Goal: Check status: Check status

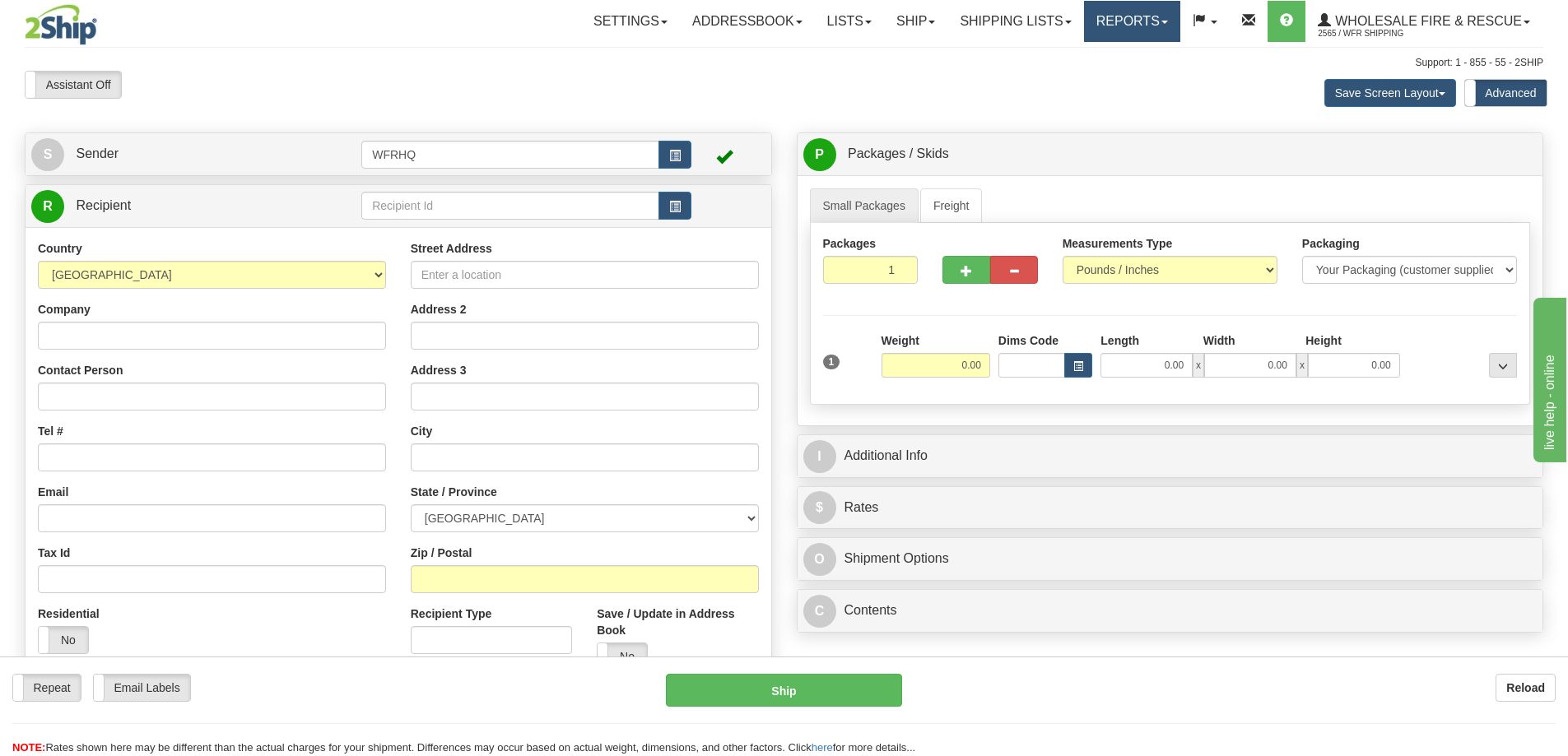
click at [1127, 26] on link "Reports" at bounding box center [1132, 21] width 96 height 41
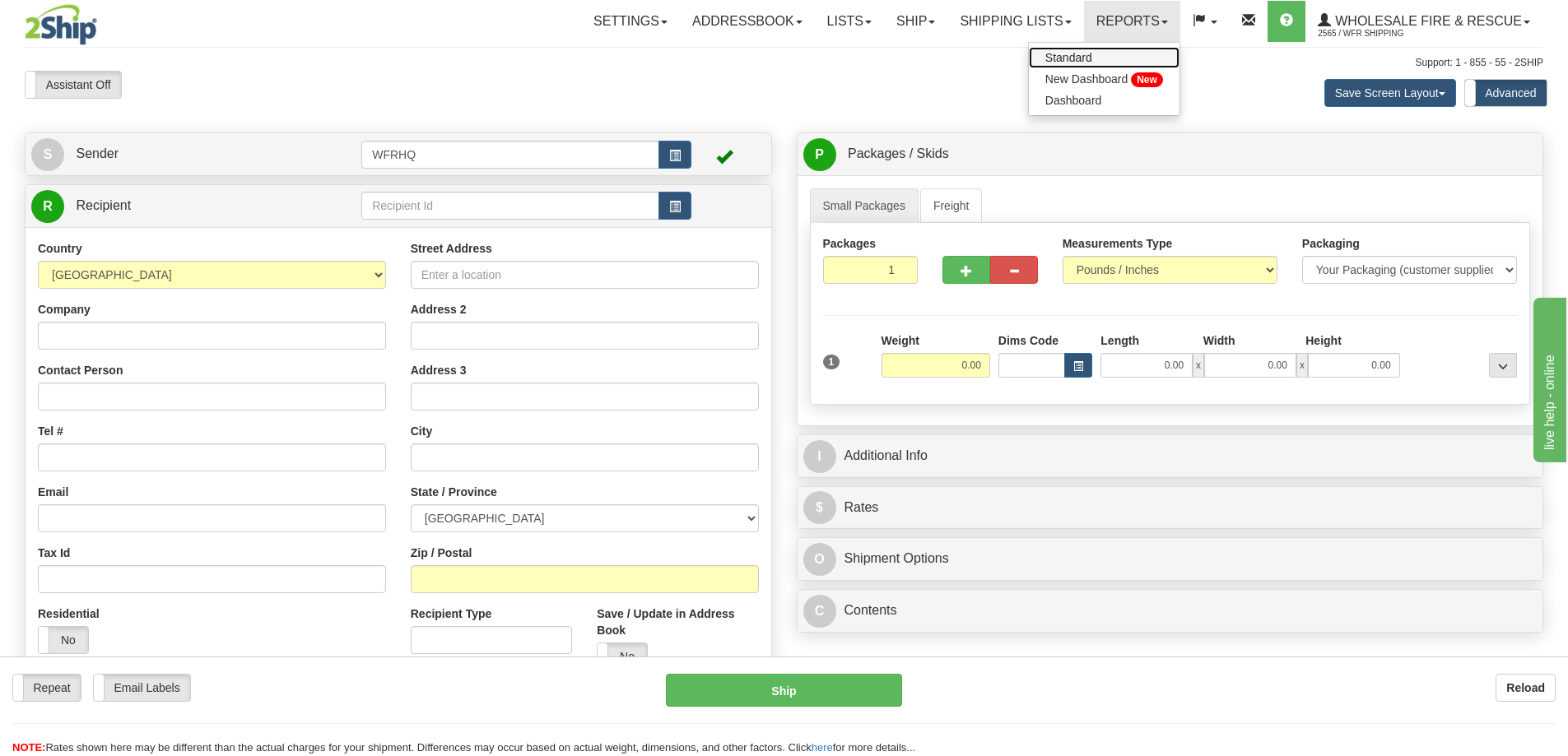
click at [1089, 50] on link "Standard" at bounding box center [1104, 58] width 151 height 21
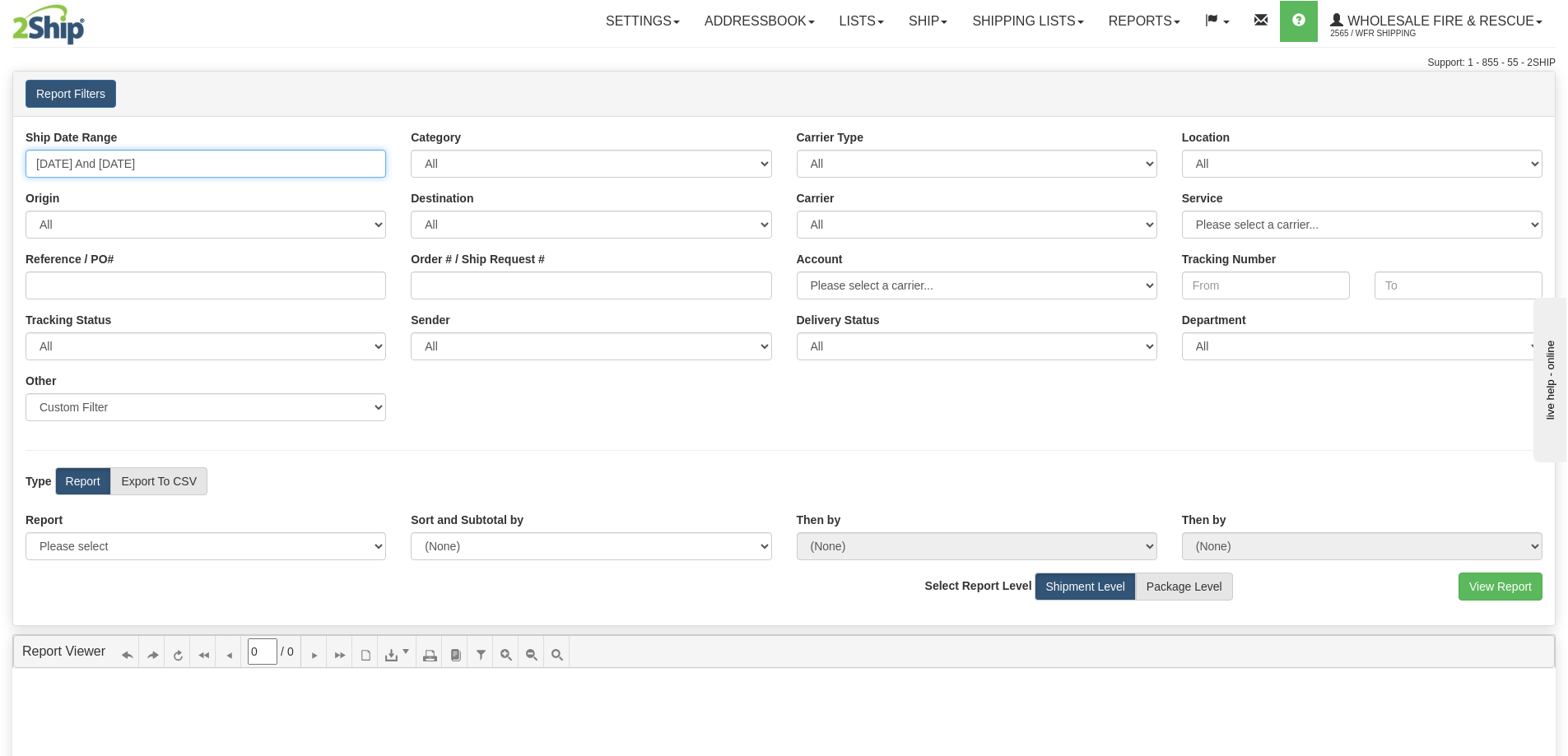
type input "[DATE]"
click at [111, 168] on input "[DATE] And [DATE]" at bounding box center [205, 164] width 360 height 28
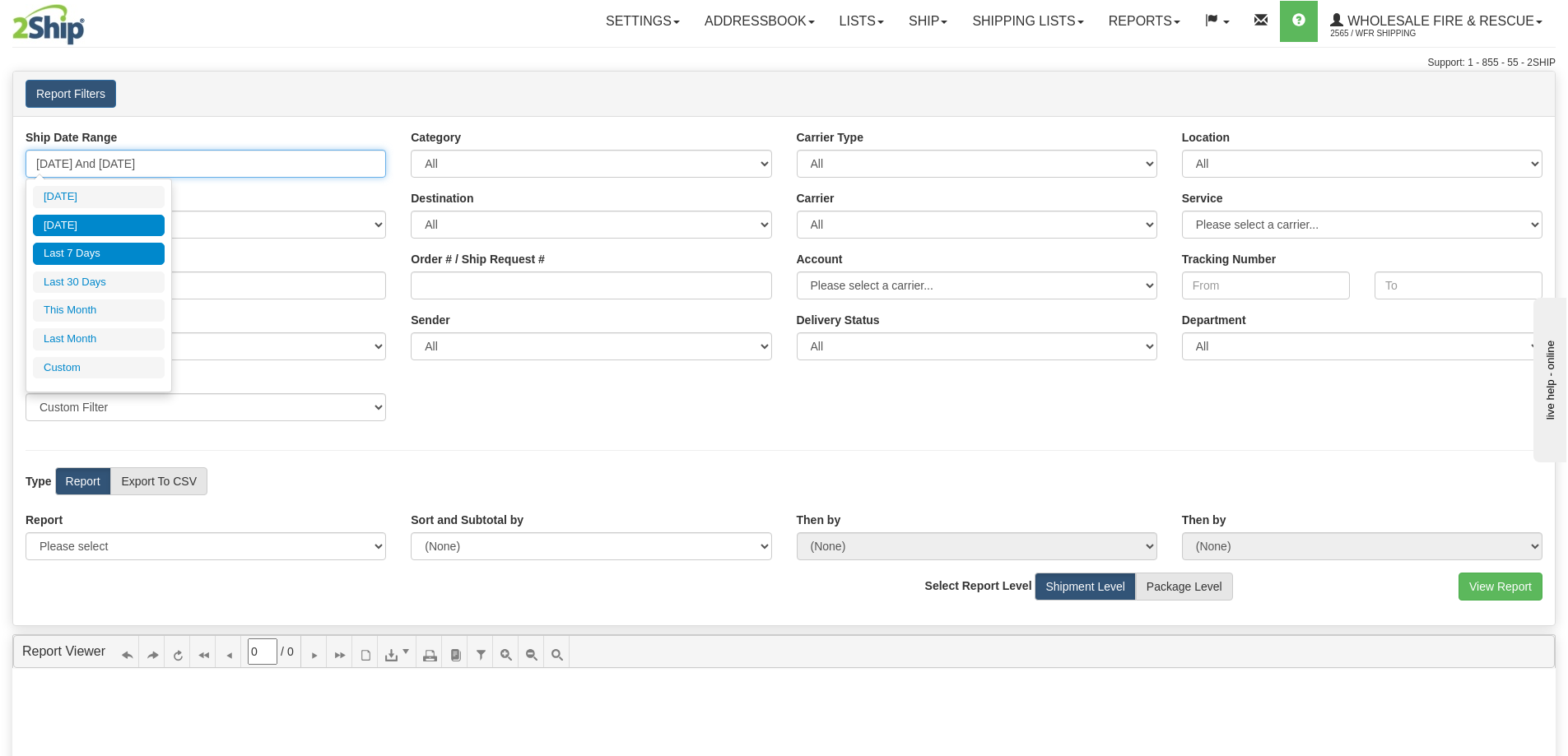
type input "[DATE]"
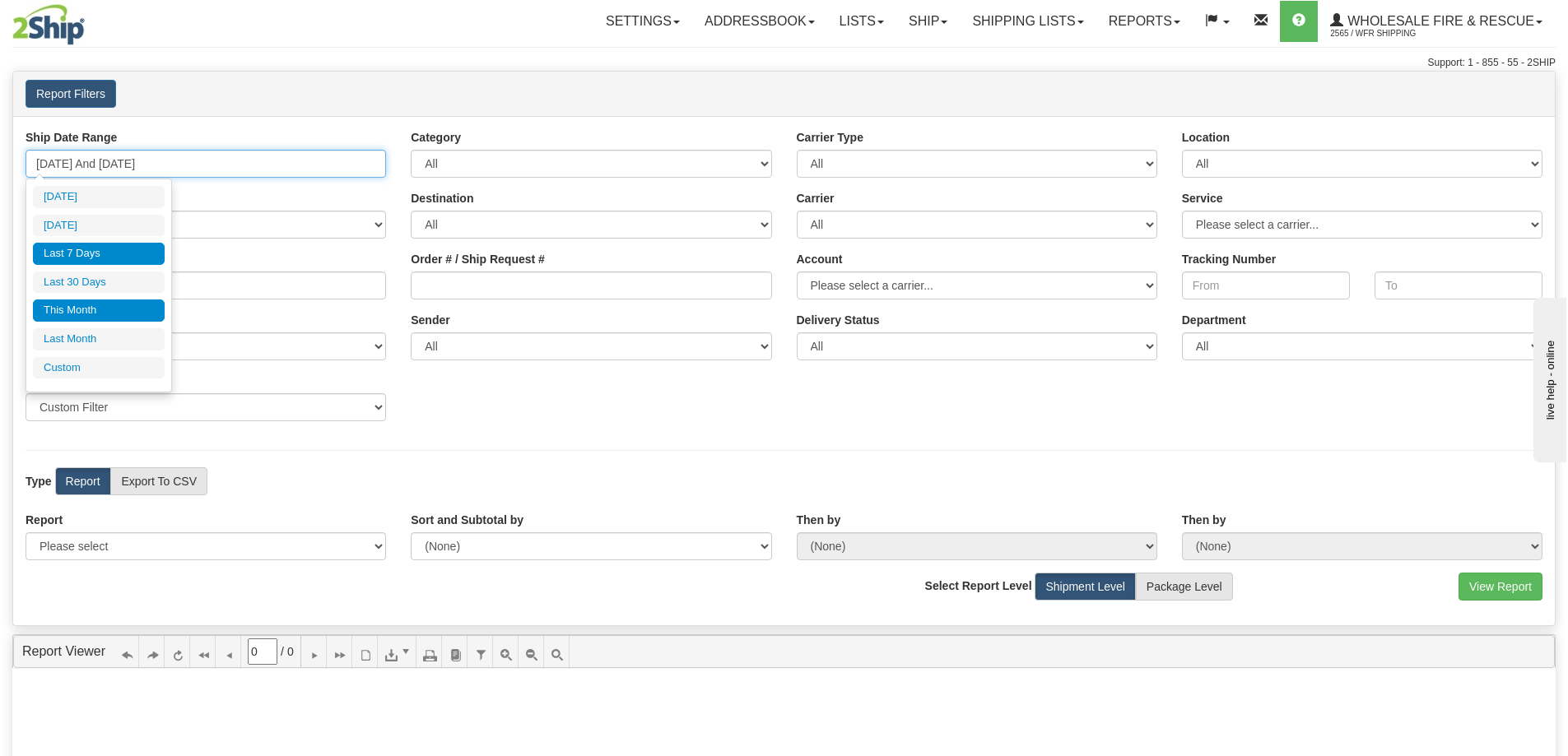
type input "[DATE]"
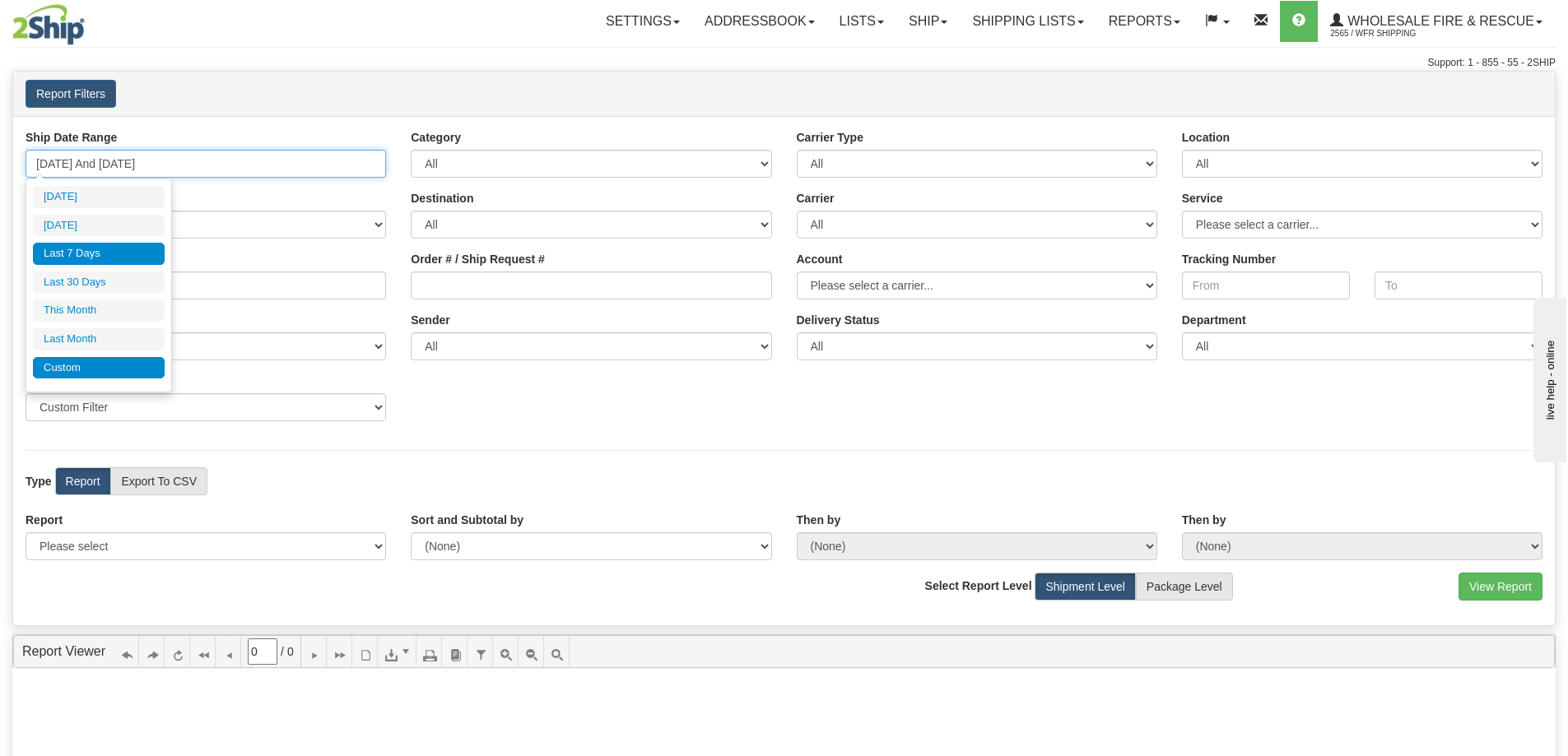
type input "[DATE]"
click at [91, 371] on li "Custom" at bounding box center [99, 367] width 131 height 22
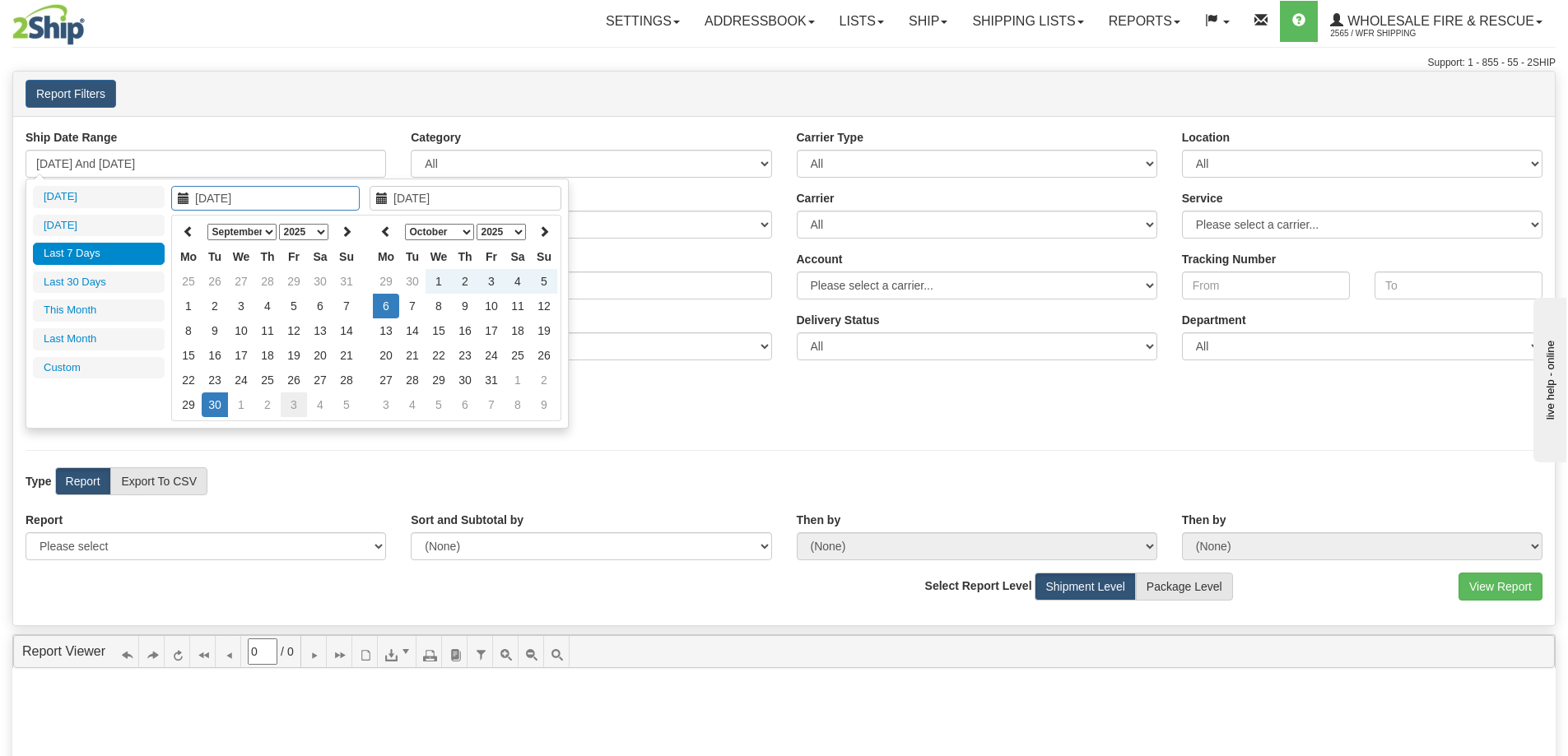
type input "[DATE]"
click at [293, 402] on td "3" at bounding box center [294, 405] width 26 height 25
click at [343, 230] on icon at bounding box center [346, 230] width 11 height 11
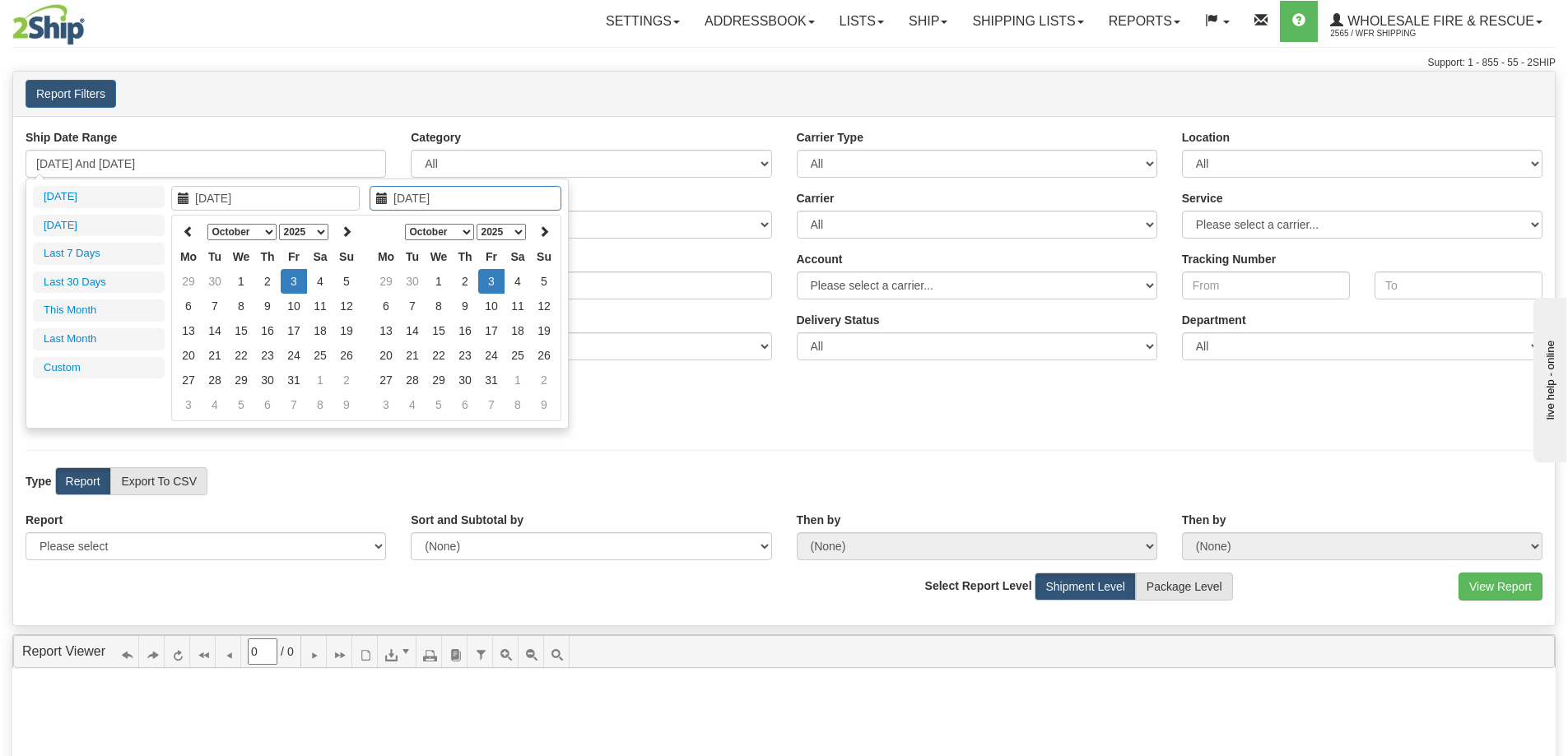
type input "[DATE]"
click at [290, 276] on td "3" at bounding box center [294, 281] width 26 height 25
type input "[DATE] And [DATE]"
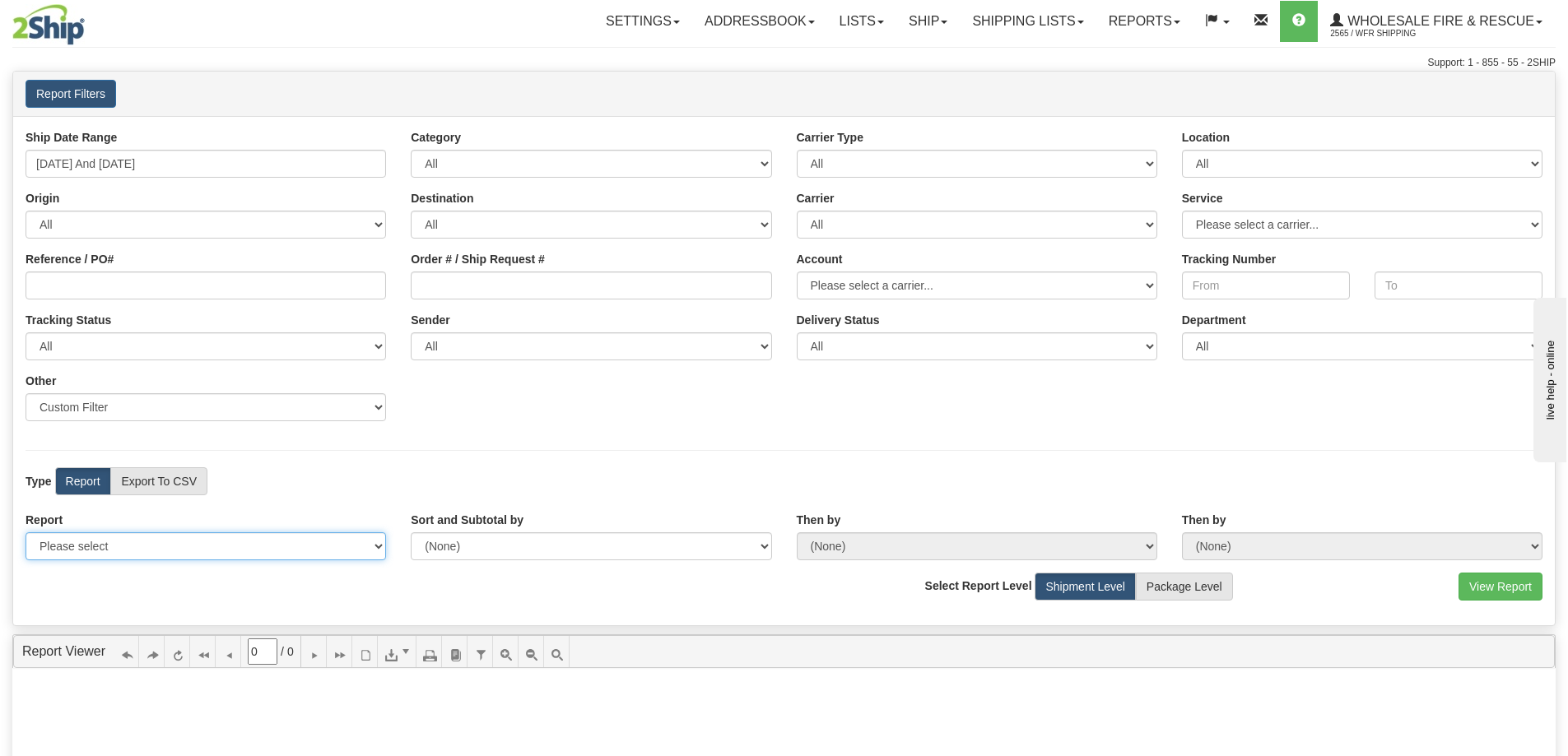
click at [168, 547] on select "Please select 1 Line Shipment Report Address Detail Basic Shipment Overview Can…" at bounding box center [205, 546] width 360 height 28
select select "Users\Full Reference Detail.trdx"
click at [25, 532] on select "Please select 1 Line Shipment Report Address Detail Basic Shipment Overview Can…" at bounding box center [205, 546] width 360 height 28
click at [1494, 580] on button "View Report" at bounding box center [1501, 586] width 84 height 28
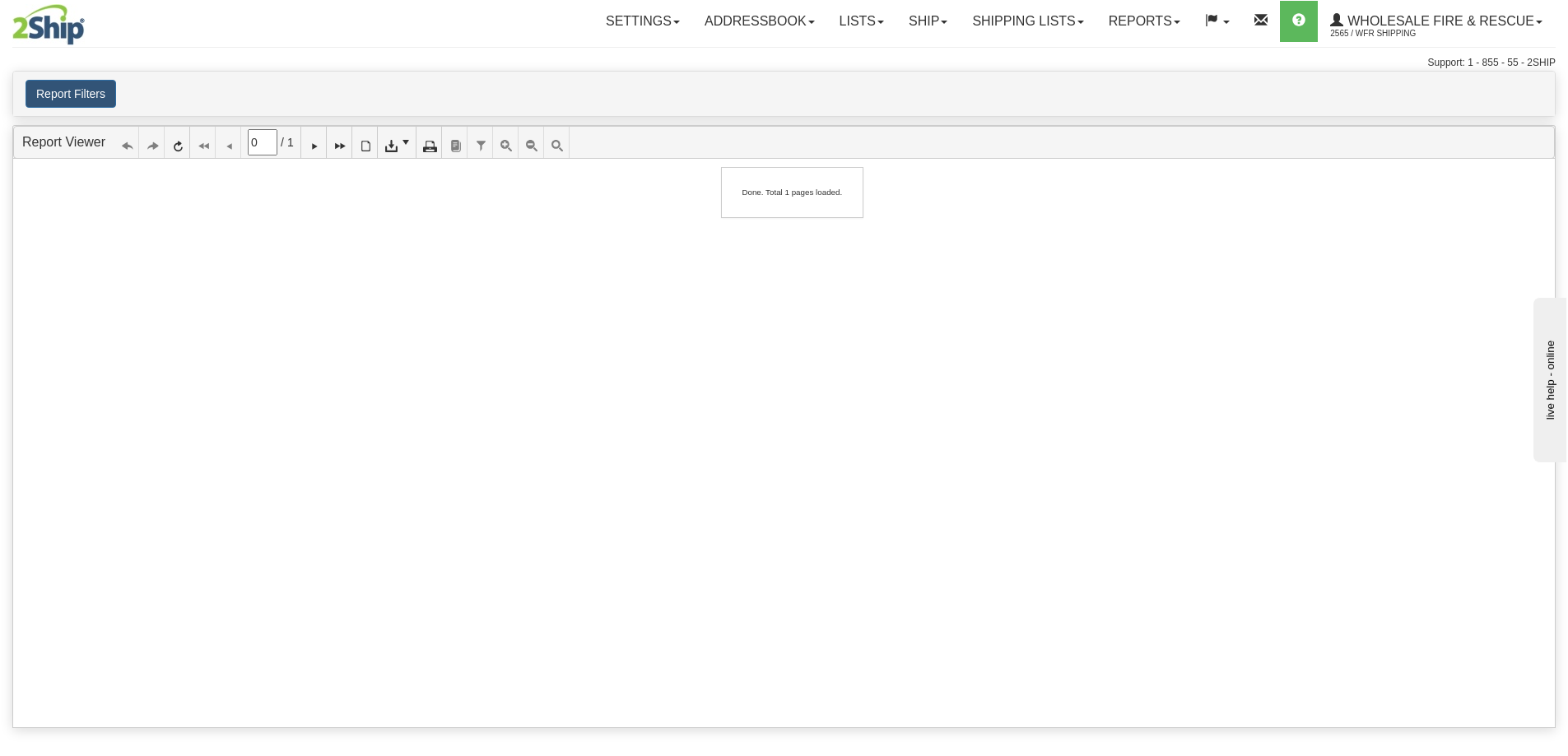
type input "1"
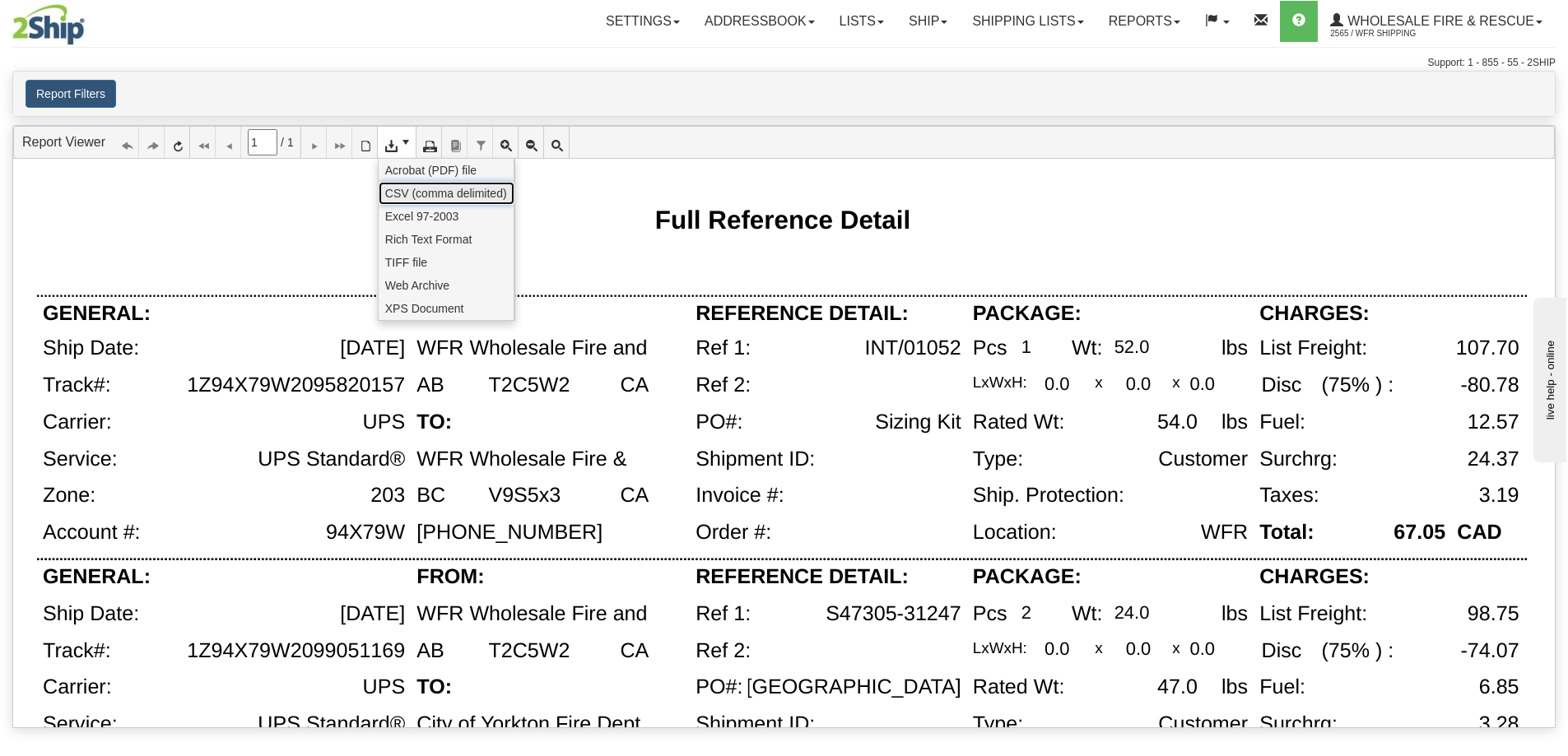
click at [416, 194] on span "CSV (comma delimited)" at bounding box center [445, 193] width 122 height 17
